Goal: Contribute content

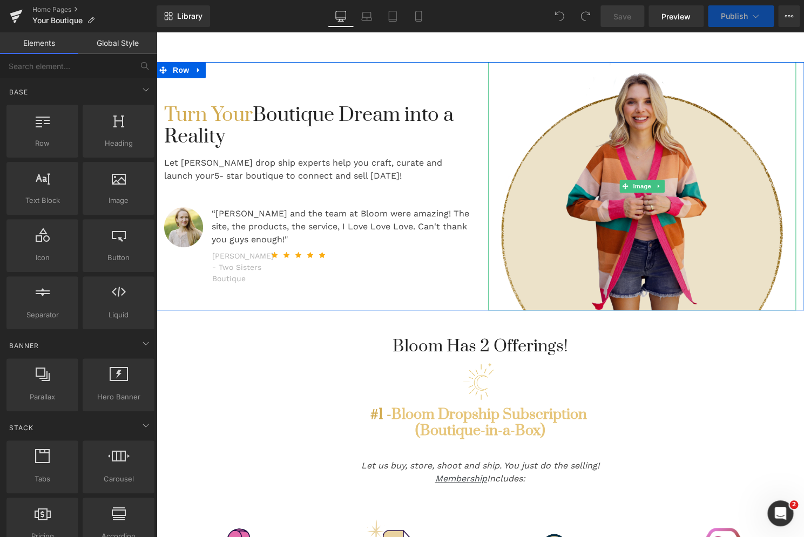
click at [533, 247] on img at bounding box center [642, 186] width 308 height 248
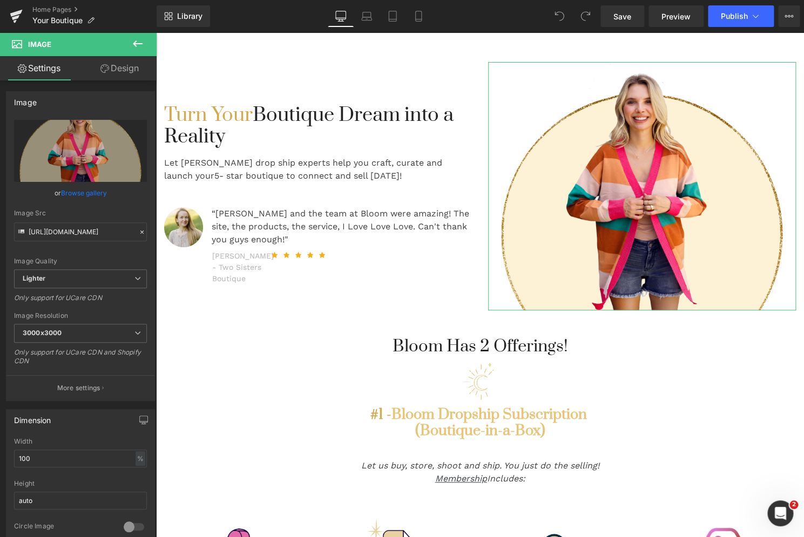
click at [82, 194] on link "Browse gallery" at bounding box center [84, 193] width 46 height 19
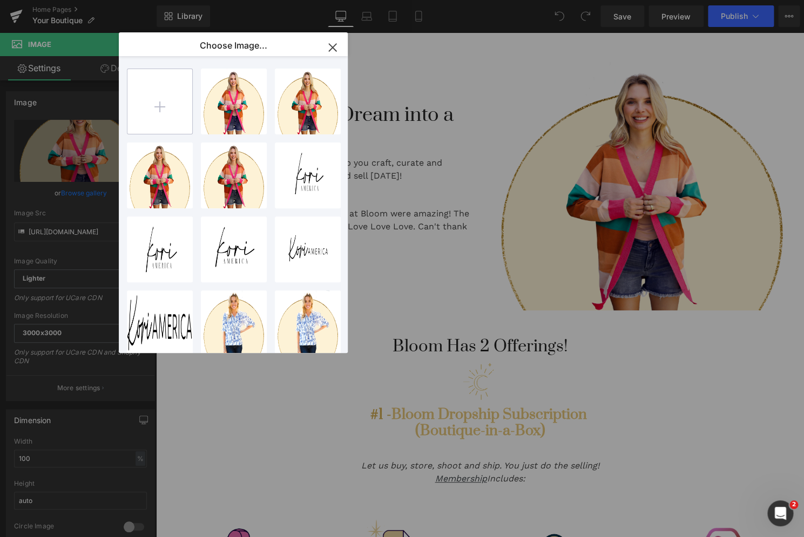
click at [158, 115] on input "file" at bounding box center [159, 101] width 65 height 65
type input "C:\fakepath\13goldcircle2.png"
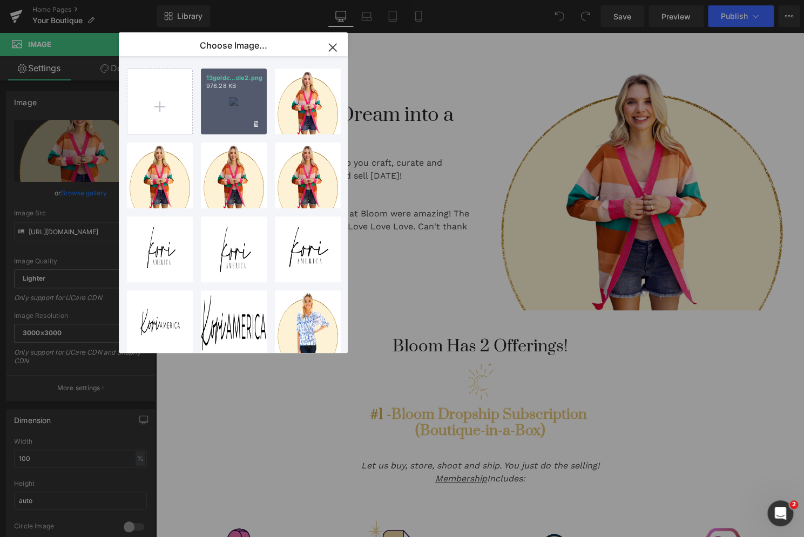
click at [217, 106] on div "13goldc...cle2.png 978.28 KB" at bounding box center [234, 102] width 66 height 66
type input "[URL][DOMAIN_NAME]"
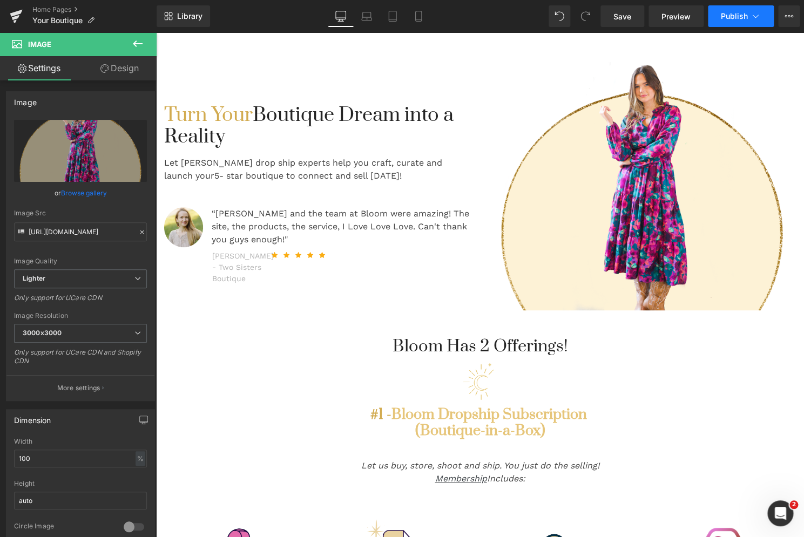
click at [736, 16] on span "Publish" at bounding box center [734, 16] width 27 height 9
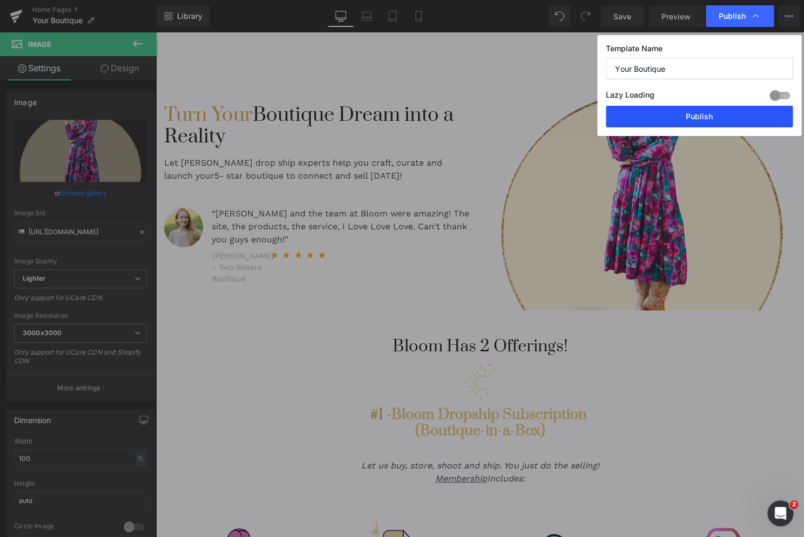
click at [681, 118] on button "Publish" at bounding box center [699, 117] width 187 height 22
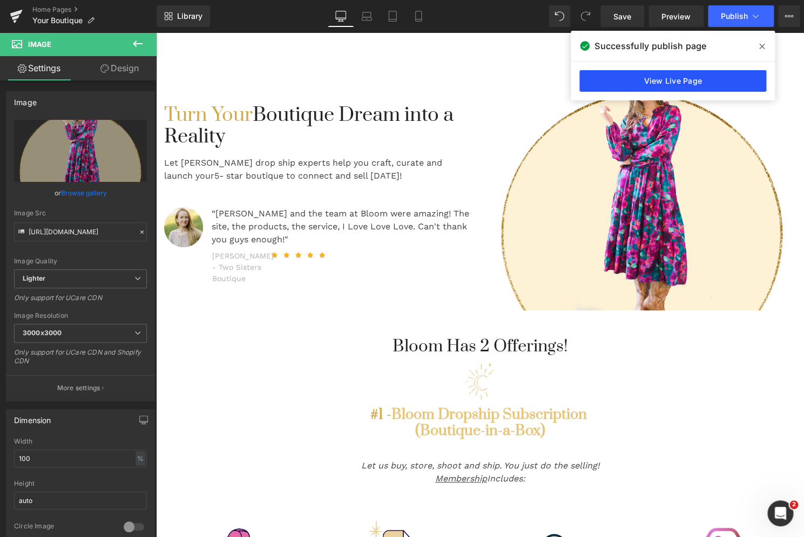
drag, startPoint x: 648, startPoint y: 84, endPoint x: 492, endPoint y: 52, distance: 159.3
click at [648, 84] on link "View Live Page" at bounding box center [673, 81] width 187 height 22
